Goal: Task Accomplishment & Management: Manage account settings

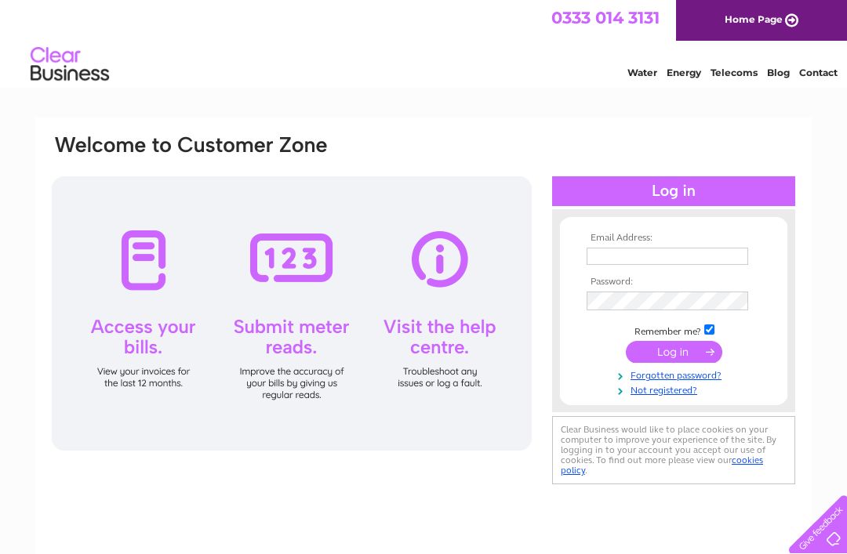
click at [601, 252] on input "text" at bounding box center [666, 256] width 161 height 17
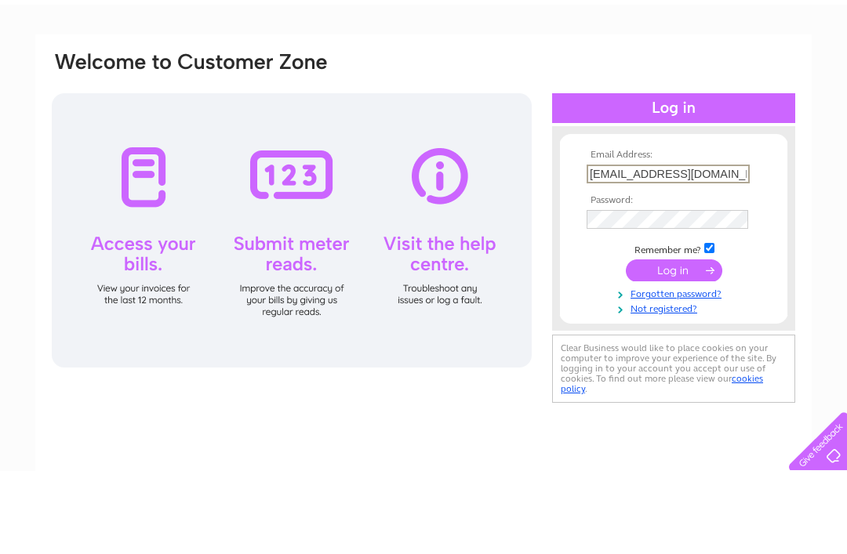
type input "[EMAIL_ADDRESS][DOMAIN_NAME]"
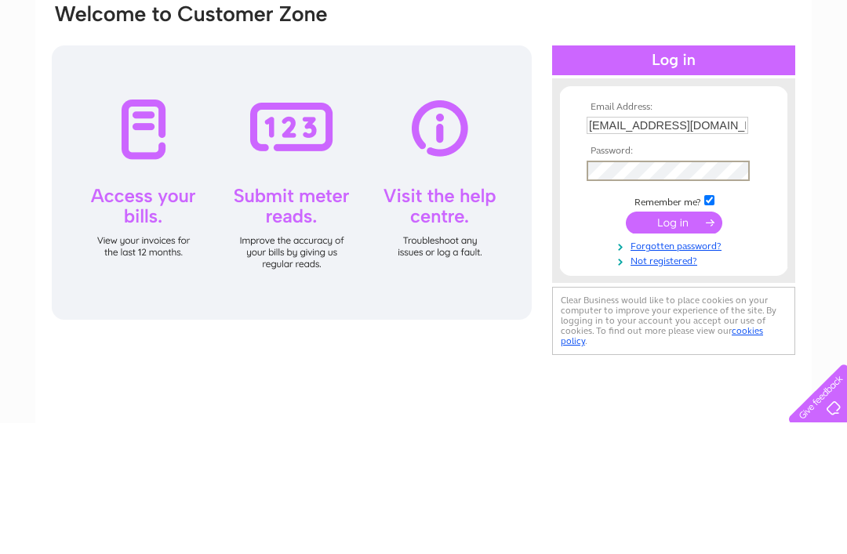
click at [664, 343] on input "submit" at bounding box center [674, 354] width 96 height 22
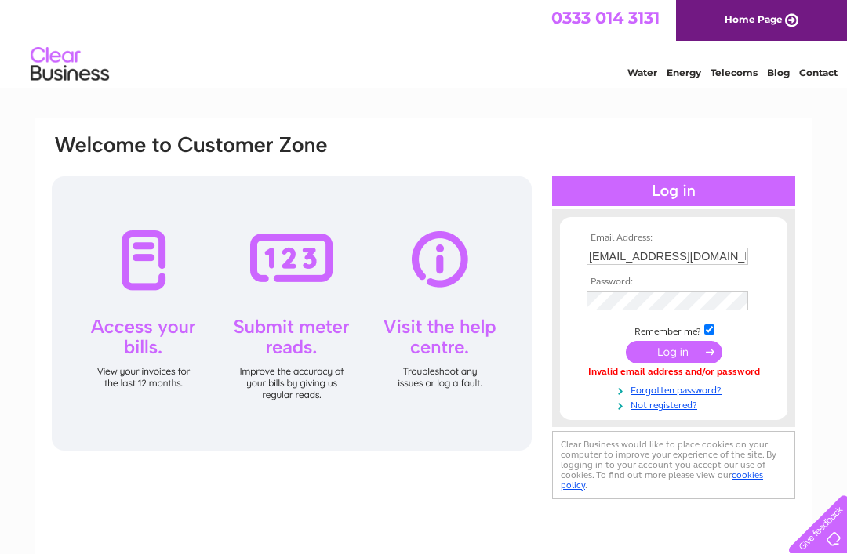
click at [666, 390] on link "Forgotten password?" at bounding box center [675, 389] width 178 height 15
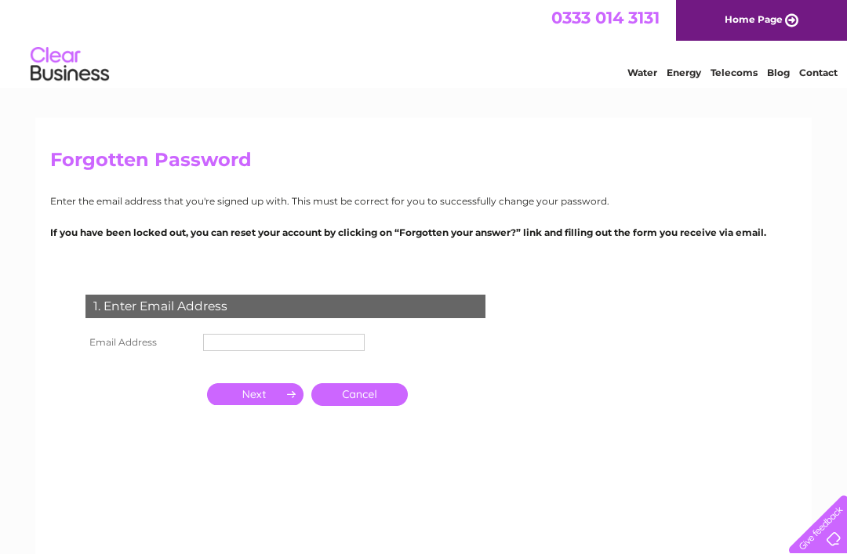
click at [226, 343] on input "text" at bounding box center [283, 342] width 161 height 17
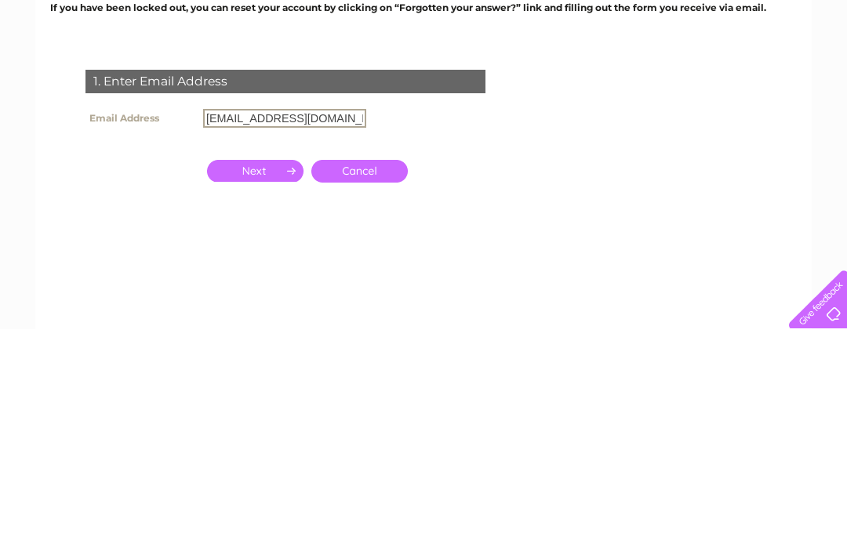
type input "michaelpate1@live.co.uk"
click at [263, 385] on input "button" at bounding box center [255, 396] width 96 height 22
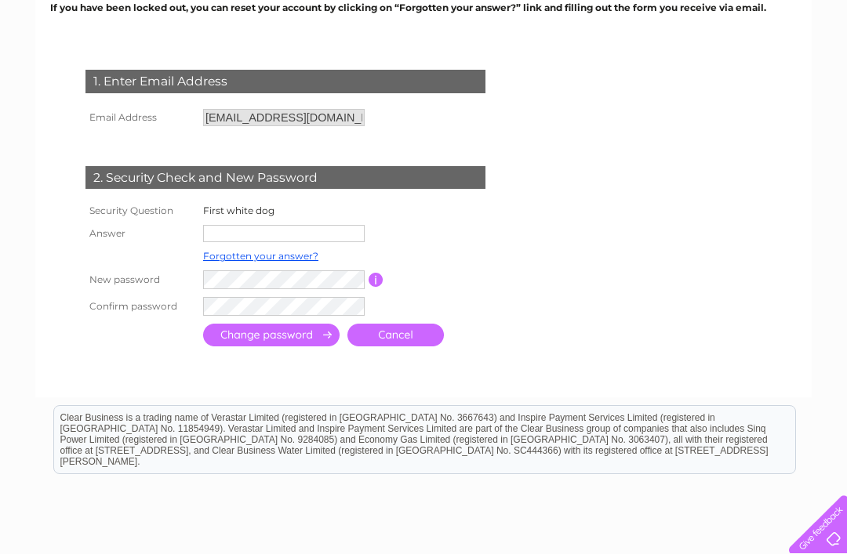
click at [220, 231] on input "text" at bounding box center [283, 233] width 161 height 17
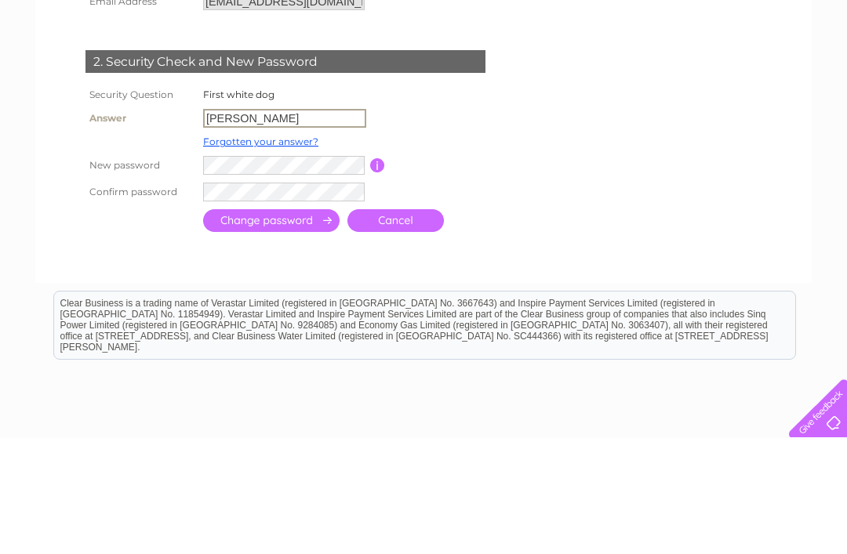
type input "Alfie"
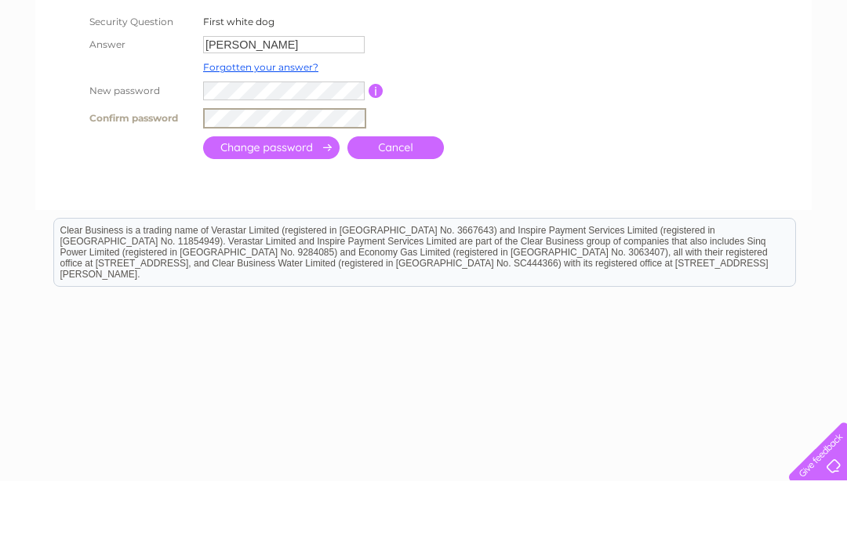
click at [294, 209] on input "submit" at bounding box center [271, 220] width 136 height 23
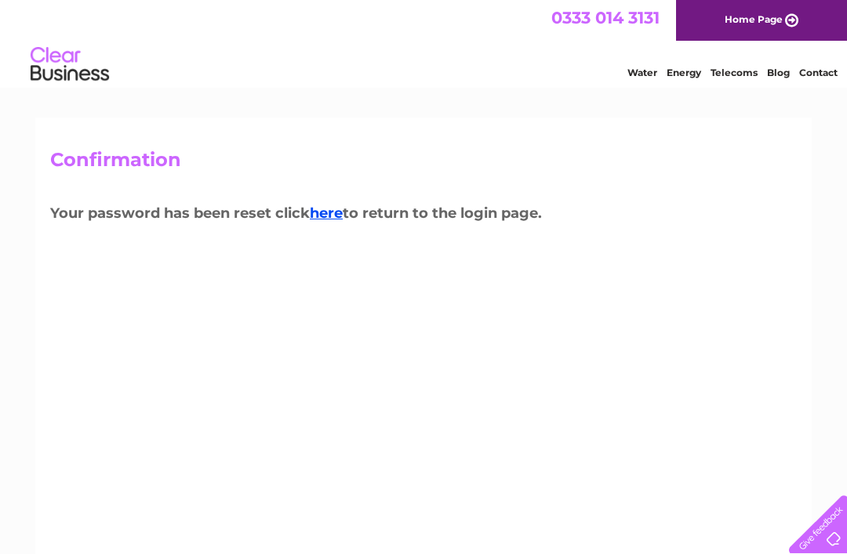
click at [331, 215] on link "here" at bounding box center [326, 213] width 33 height 17
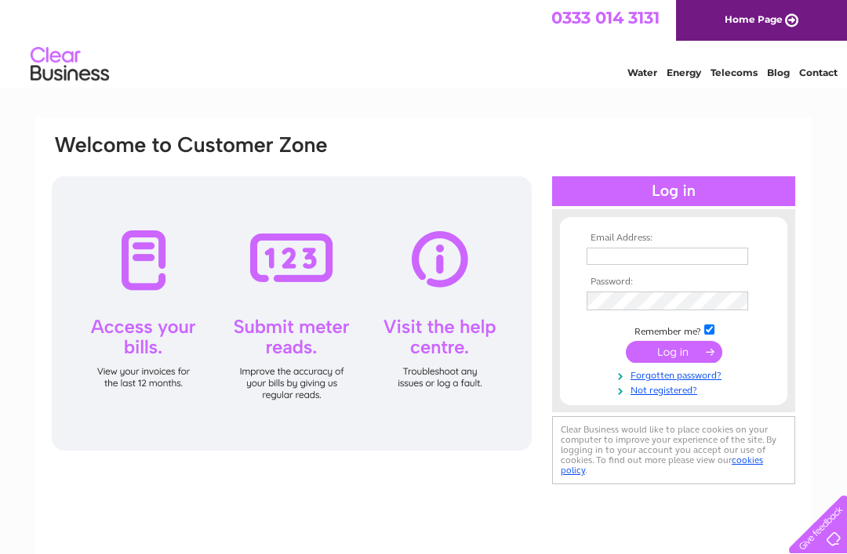
click at [604, 253] on input "text" at bounding box center [666, 256] width 161 height 17
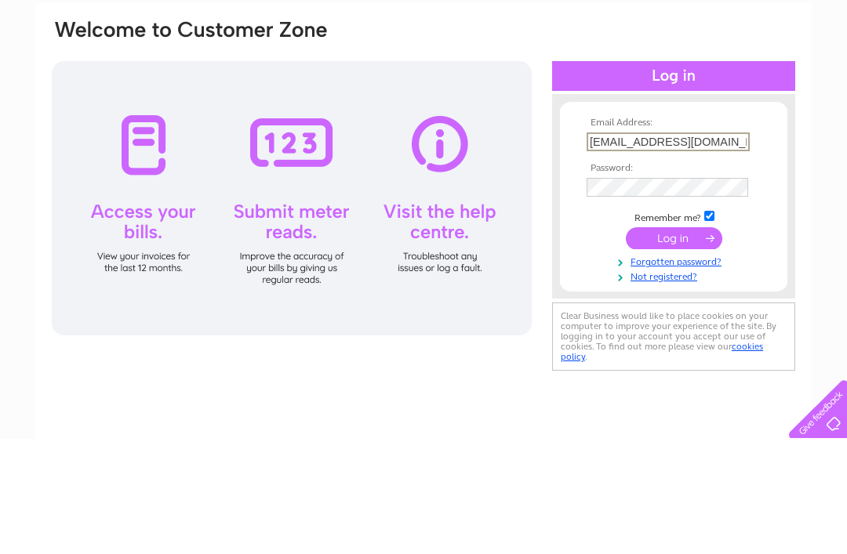
type input "[EMAIL_ADDRESS][DOMAIN_NAME]"
click at [662, 343] on input "submit" at bounding box center [674, 354] width 96 height 22
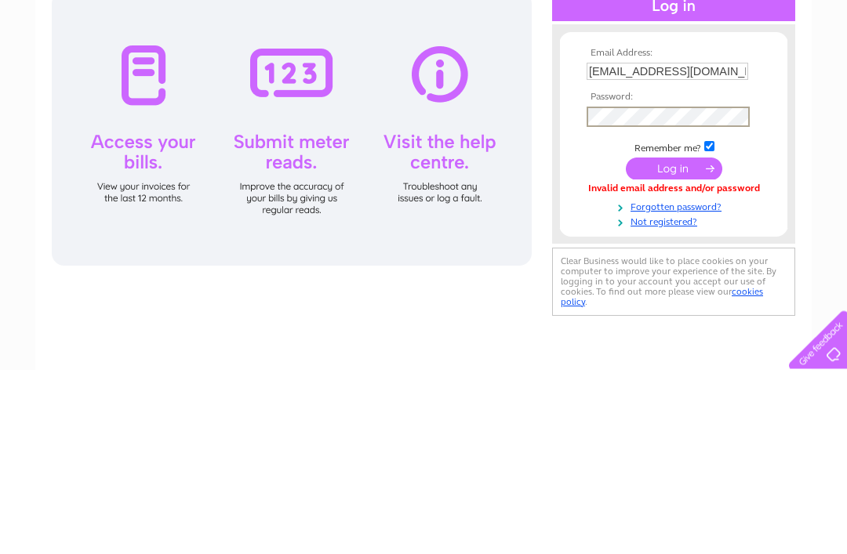
click at [691, 343] on input "submit" at bounding box center [674, 354] width 96 height 22
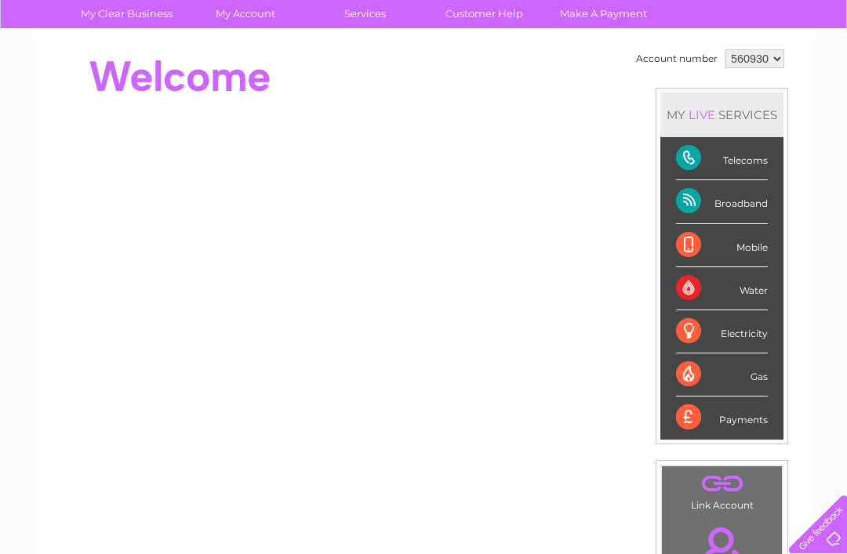
scroll to position [118, 0]
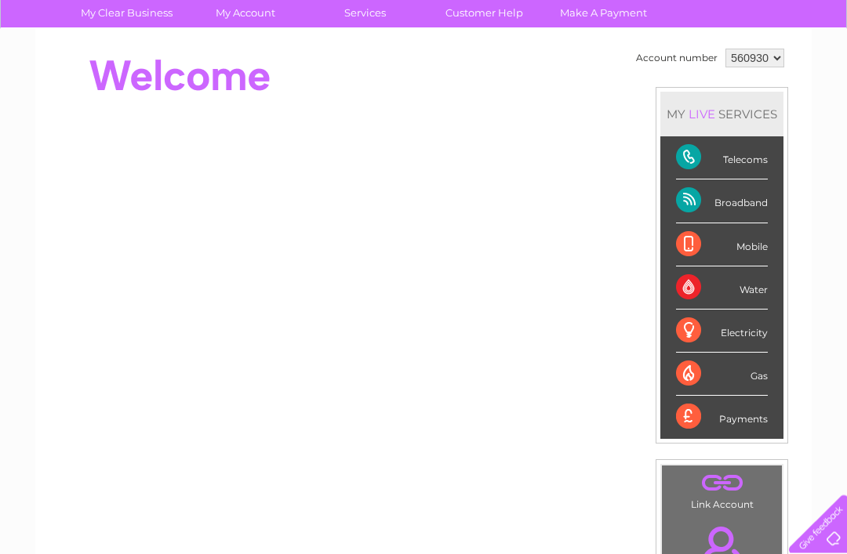
click at [738, 288] on div "Water" at bounding box center [722, 288] width 92 height 43
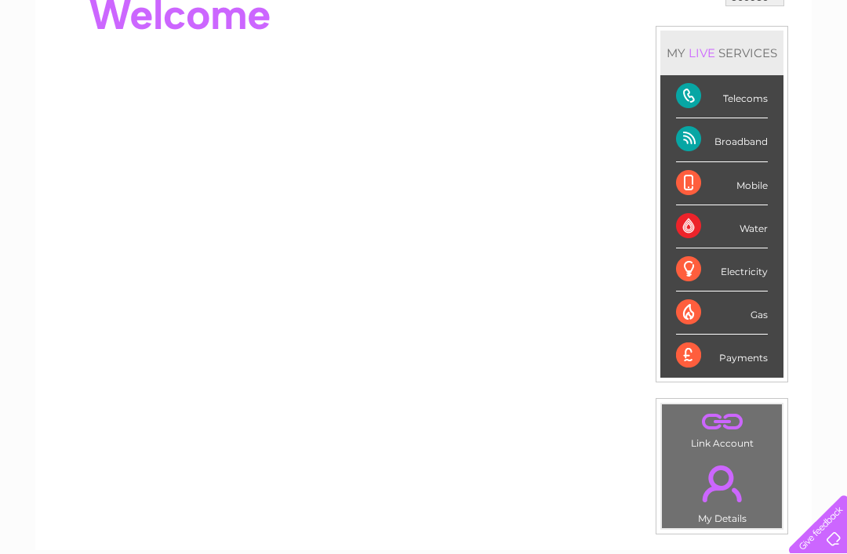
scroll to position [181, 0]
click at [736, 471] on link "." at bounding box center [722, 482] width 112 height 55
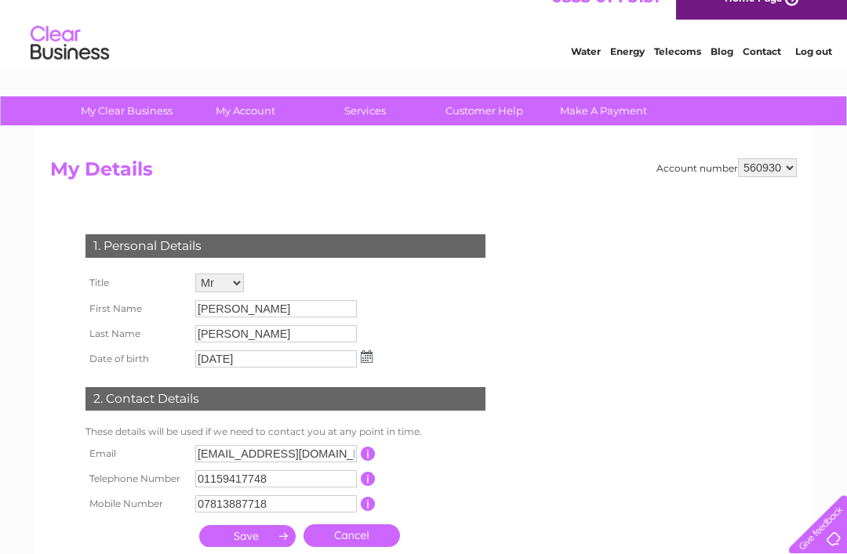
scroll to position [24, 0]
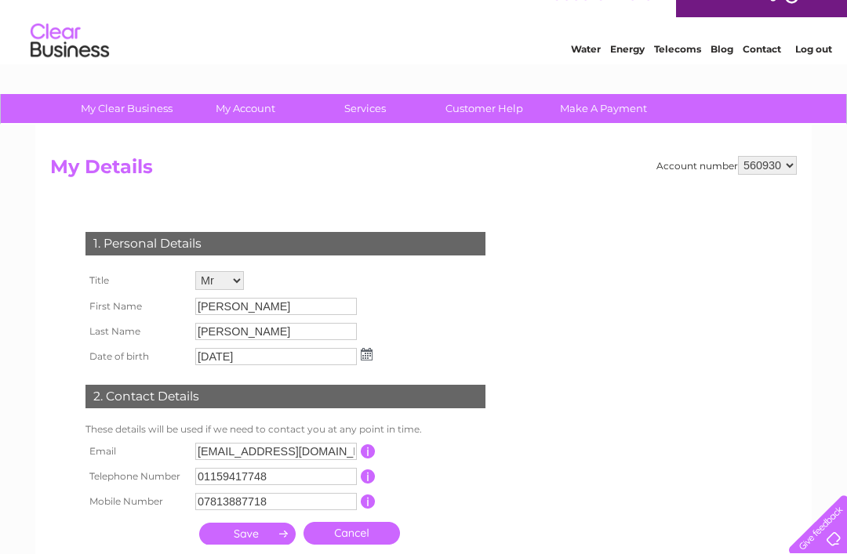
click at [278, 359] on input "[DATE]" at bounding box center [275, 356] width 161 height 17
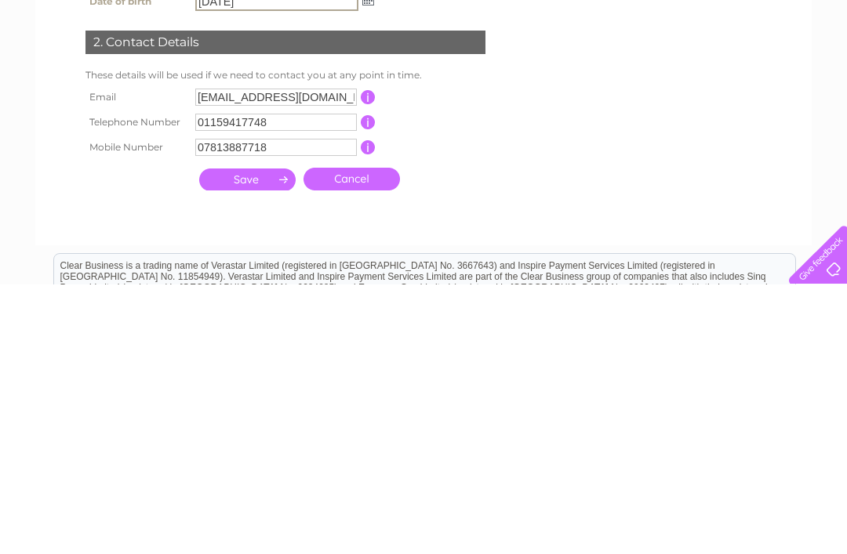
scroll to position [114, 0]
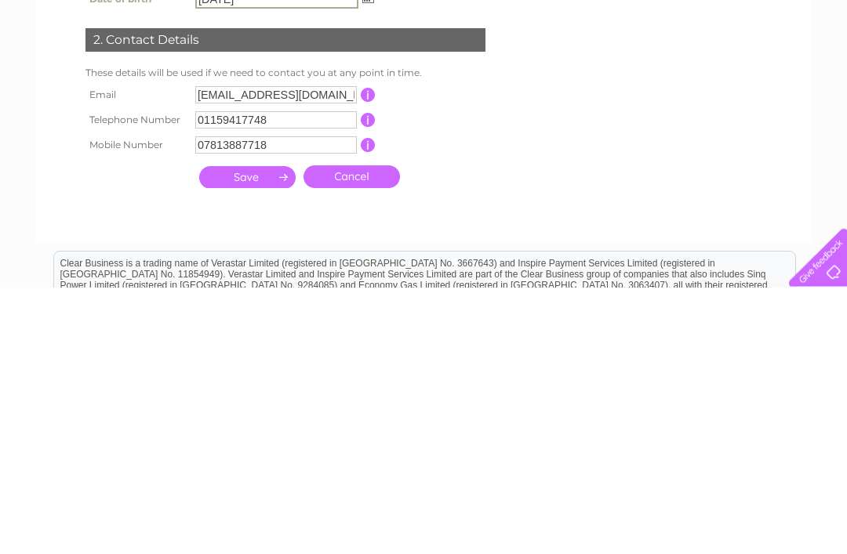
type input "12/03/1961"
click at [259, 434] on input "submit" at bounding box center [247, 445] width 96 height 22
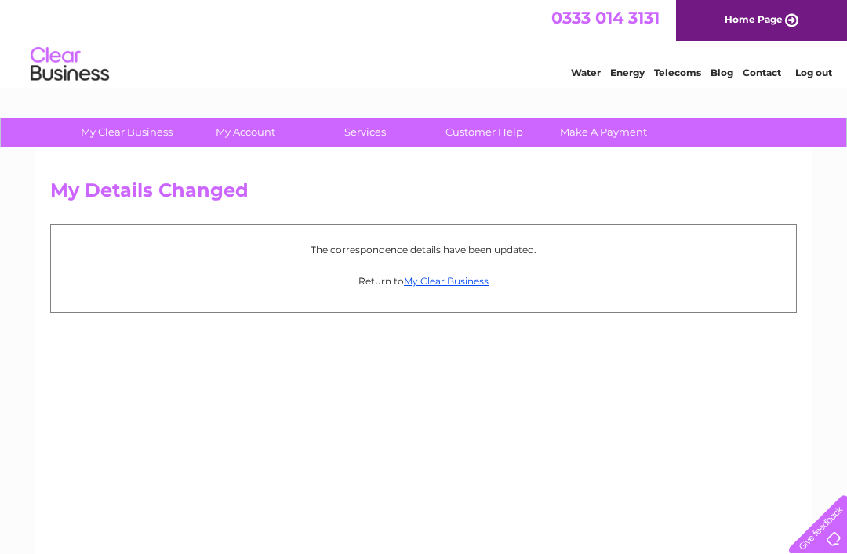
click at [458, 278] on link "My Clear Business" at bounding box center [446, 281] width 85 height 12
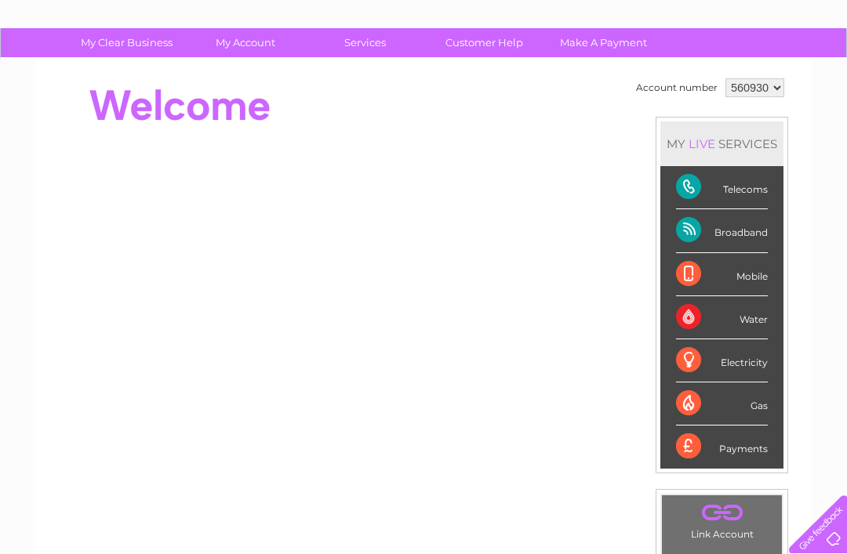
scroll to position [89, 0]
click at [710, 307] on div "Water" at bounding box center [722, 318] width 92 height 43
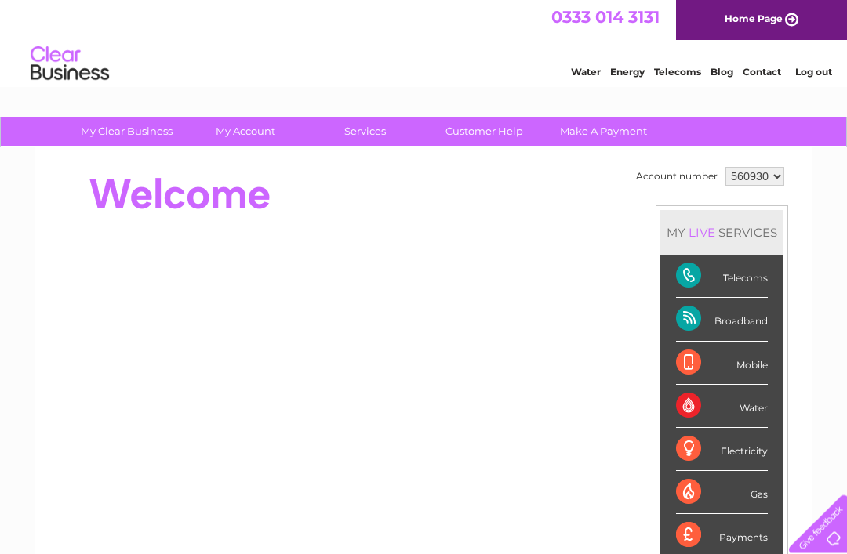
scroll to position [0, 0]
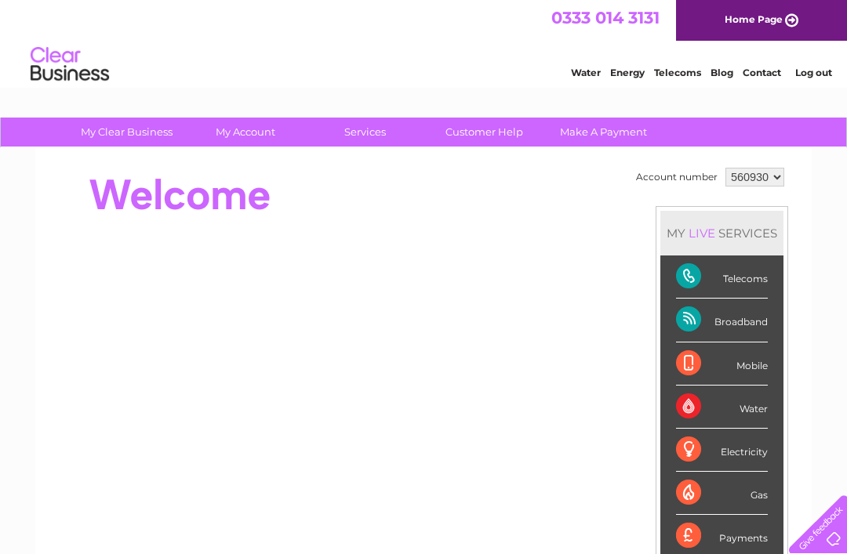
click at [593, 75] on link "Water" at bounding box center [586, 73] width 30 height 12
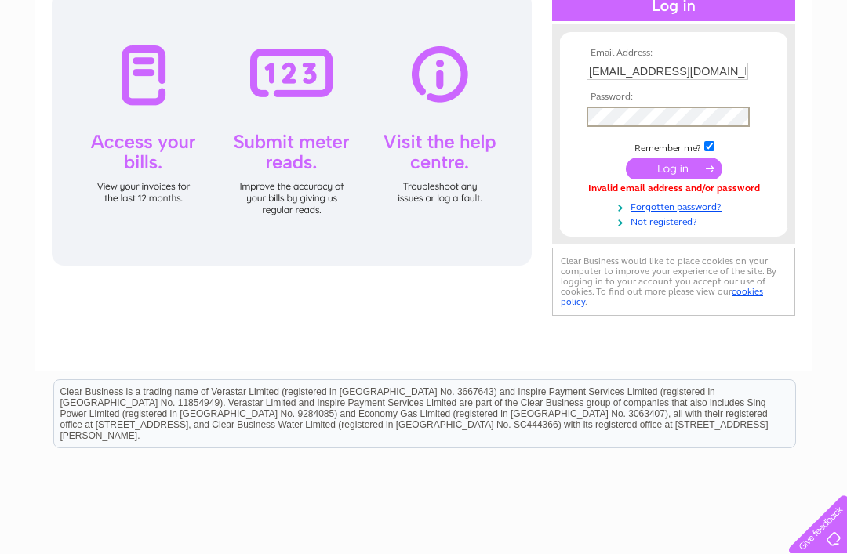
click at [670, 165] on input "submit" at bounding box center [674, 169] width 96 height 22
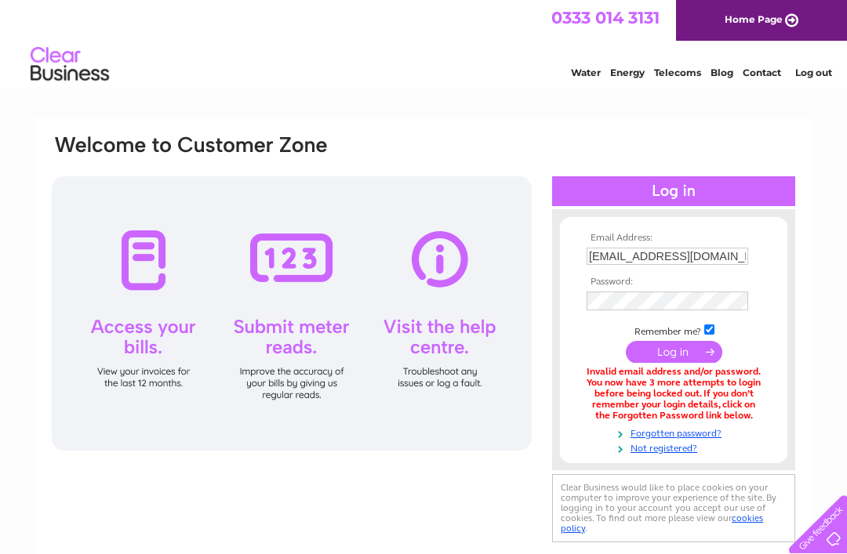
click at [656, 434] on link "Forgotten password?" at bounding box center [675, 432] width 178 height 15
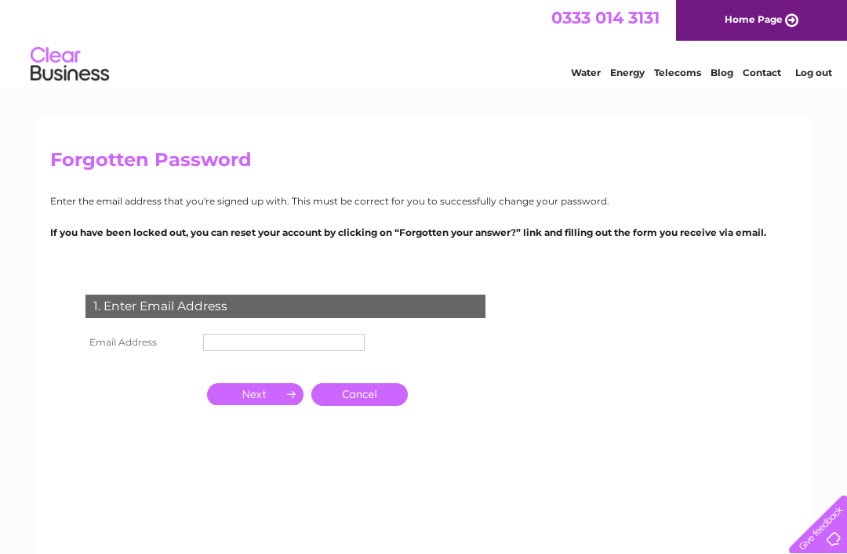
click at [228, 339] on input "text" at bounding box center [283, 342] width 161 height 17
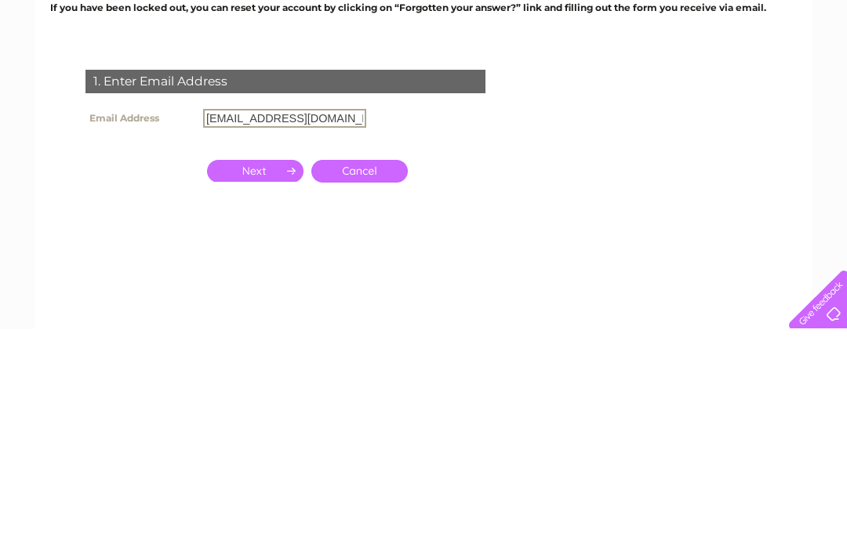
type input "[EMAIL_ADDRESS][DOMAIN_NAME]"
click at [263, 385] on input "button" at bounding box center [255, 396] width 96 height 22
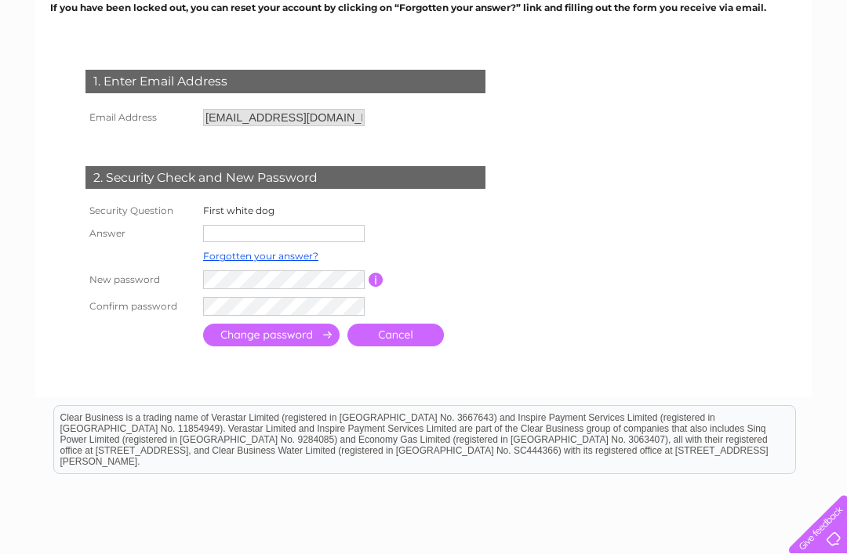
click at [370, 498] on html "Clear Business is a trading name of Verastar Limited (registered in [GEOGRAPHIC…" at bounding box center [423, 447] width 847 height 100
